Goal: Transaction & Acquisition: Purchase product/service

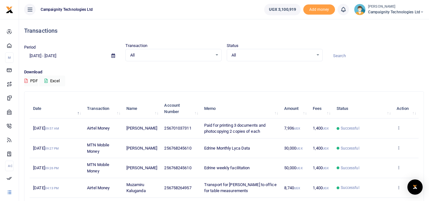
scroll to position [134, 0]
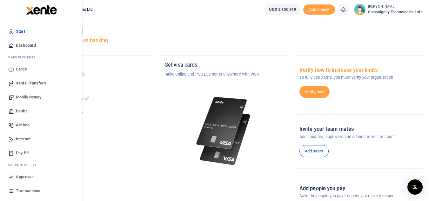
click at [23, 189] on span "Transactions" at bounding box center [28, 191] width 24 height 6
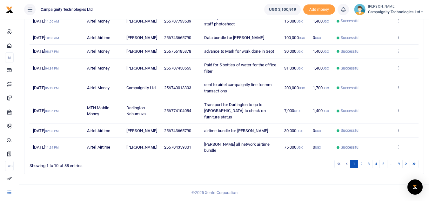
scroll to position [147, 0]
click at [363, 165] on link "2" at bounding box center [362, 164] width 8 height 9
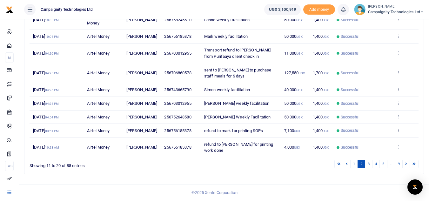
scroll to position [134, 0]
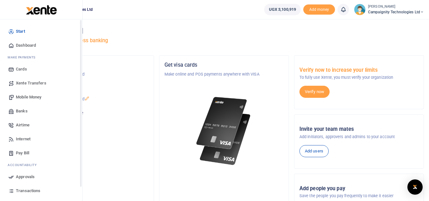
click at [22, 192] on span "Transactions" at bounding box center [28, 191] width 24 height 6
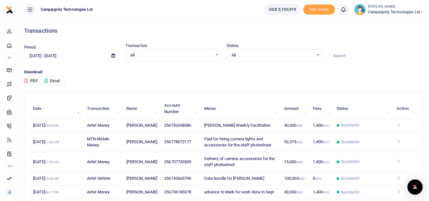
click at [304, 72] on p "Download" at bounding box center [224, 72] width 400 height 7
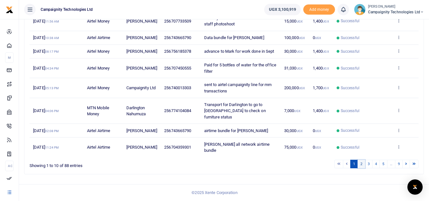
click at [363, 165] on link "2" at bounding box center [362, 164] width 8 height 9
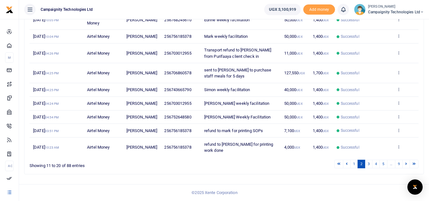
scroll to position [134, 0]
click at [367, 167] on link "3" at bounding box center [369, 164] width 8 height 9
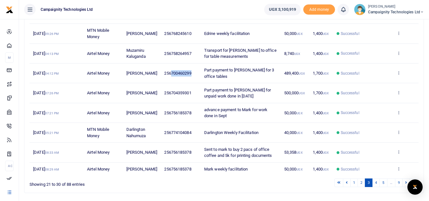
drag, startPoint x: 171, startPoint y: 72, endPoint x: 192, endPoint y: 74, distance: 21.1
click at [191, 74] on span "256700460299" at bounding box center [177, 73] width 27 height 5
copy span "700460299"
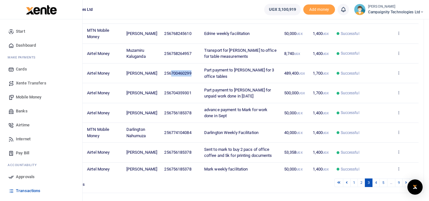
click at [31, 99] on span "Mobile Money" at bounding box center [28, 97] width 25 height 6
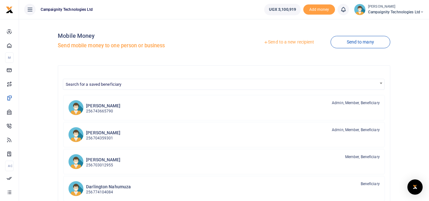
click at [308, 43] on link "Send to a new recipient" at bounding box center [289, 42] width 83 height 11
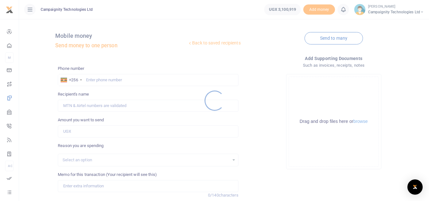
click at [121, 80] on div at bounding box center [214, 100] width 429 height 201
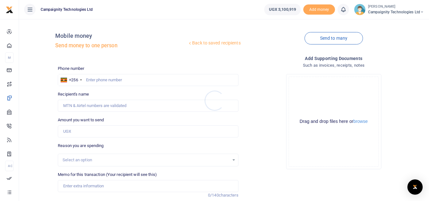
click at [121, 80] on div at bounding box center [214, 100] width 429 height 201
click at [121, 80] on input "text" at bounding box center [148, 80] width 180 height 12
paste input "700460299"
type input "700460299"
click at [76, 127] on input "Amount you want to send" at bounding box center [148, 132] width 180 height 12
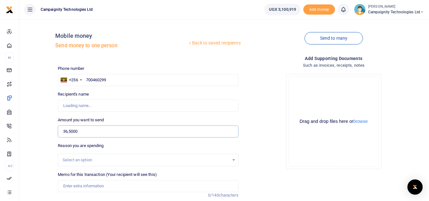
type input "365,000"
type input "Fred Muwonge"
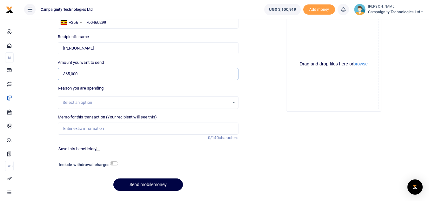
scroll to position [74, 0]
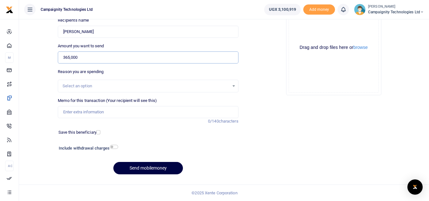
type input "365,000"
click at [115, 146] on input "checkbox" at bounding box center [114, 147] width 8 height 4
checkbox input "true"
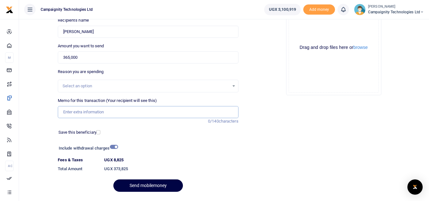
click at [96, 115] on input "Memo for this transaction (Your recipient will see this)" at bounding box center [148, 112] width 180 height 12
type input "s"
type input "Balance payment to Peter for 3 office tables"
click at [156, 188] on button "Send mobilemoney" at bounding box center [148, 186] width 70 height 12
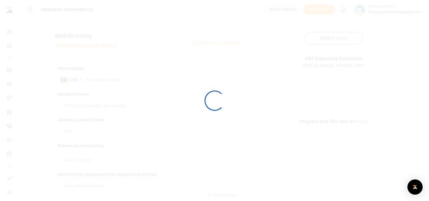
scroll to position [74, 0]
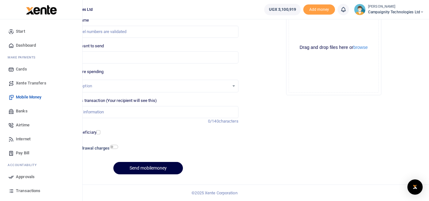
click at [23, 178] on span "Approvals" at bounding box center [25, 177] width 19 height 6
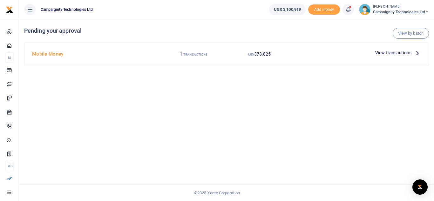
click at [393, 49] on span "View transactions" at bounding box center [393, 52] width 36 height 7
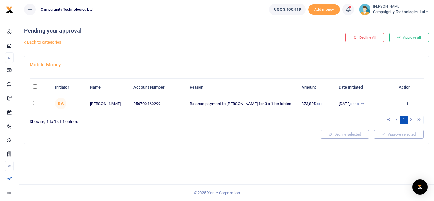
click at [36, 104] on input "checkbox" at bounding box center [35, 103] width 4 height 4
checkbox input "true"
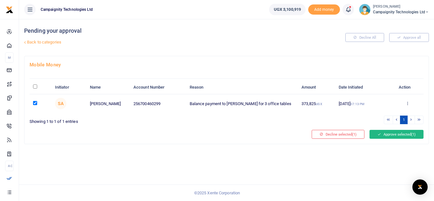
click at [385, 133] on button "Approve selected (1)" at bounding box center [397, 134] width 54 height 9
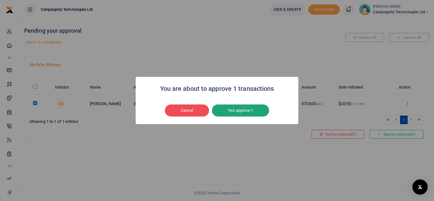
click at [246, 114] on button "Yes approve 1" at bounding box center [240, 111] width 57 height 12
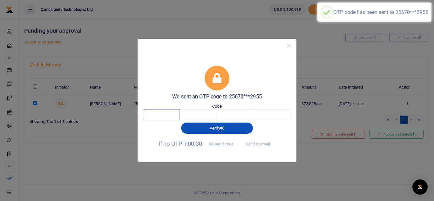
click at [169, 114] on input "text" at bounding box center [161, 114] width 37 height 11
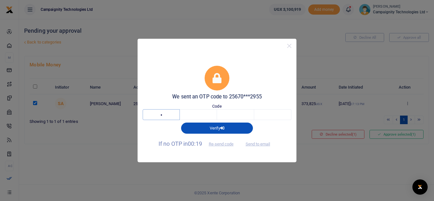
type input "1"
type input "9"
type input "2"
type input "4"
